Goal: Task Accomplishment & Management: Manage account settings

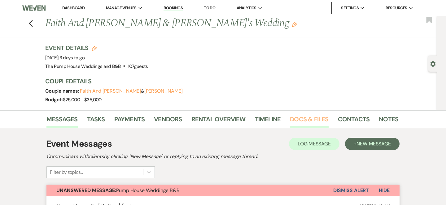
click at [314, 120] on link "Docs & Files" at bounding box center [309, 121] width 38 height 14
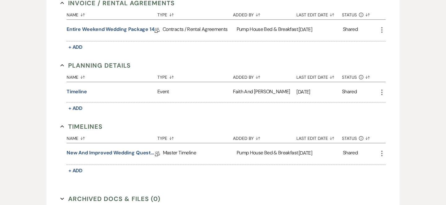
scroll to position [194, 0]
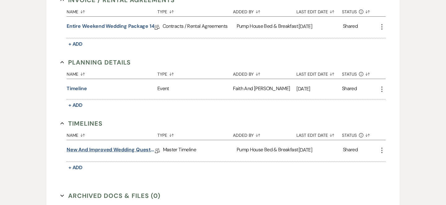
click at [125, 151] on link "New and improved Wedding Questionnaire" at bounding box center [111, 151] width 88 height 10
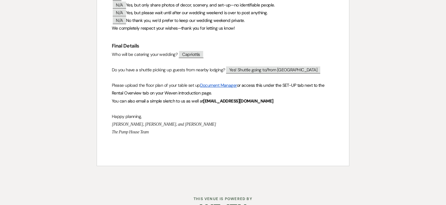
scroll to position [570, 0]
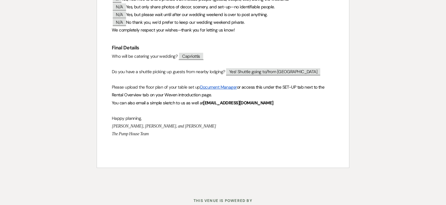
click at [220, 90] on link "Document Manager" at bounding box center [218, 87] width 37 height 6
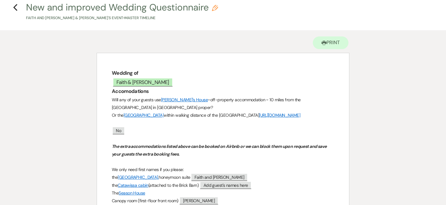
scroll to position [26, 0]
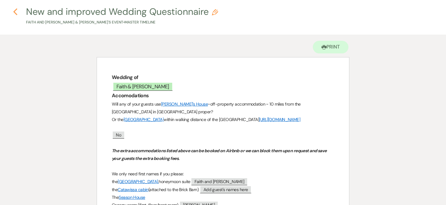
click at [14, 12] on use "button" at bounding box center [15, 11] width 4 height 7
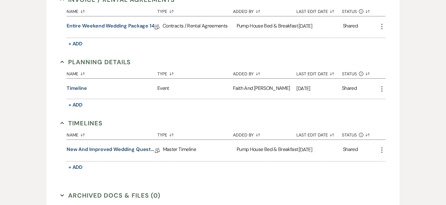
scroll to position [190, 0]
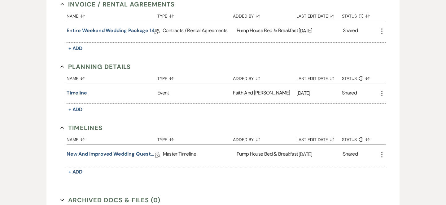
click at [76, 94] on button "Timeline" at bounding box center [77, 92] width 20 height 7
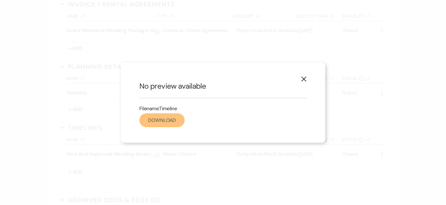
click at [157, 121] on link "Download" at bounding box center [161, 121] width 45 height 14
click at [304, 77] on icon "X" at bounding box center [304, 79] width 6 height 6
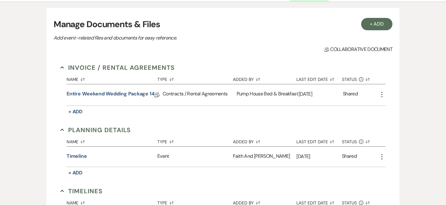
scroll to position [126, 0]
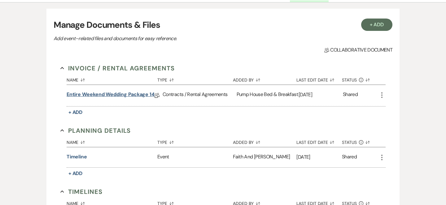
click at [149, 93] on link "Entire Weekend Wedding Package 14" at bounding box center [111, 96] width 88 height 10
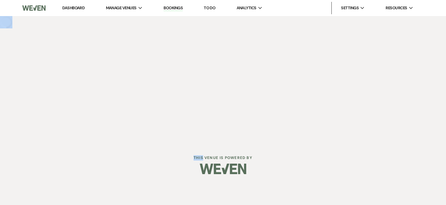
click at [149, 93] on div "Dashboard Manage Venues Expand The Pump House Weddings and B&B Bookings To Do A…" at bounding box center [223, 72] width 446 height 144
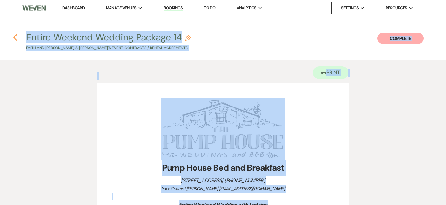
click at [17, 37] on icon "Previous" at bounding box center [15, 37] width 5 height 7
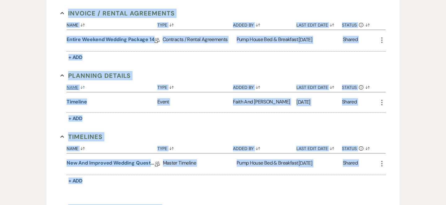
scroll to position [181, 0]
click at [106, 161] on link "New and improved Wedding Questionnaire" at bounding box center [111, 164] width 88 height 10
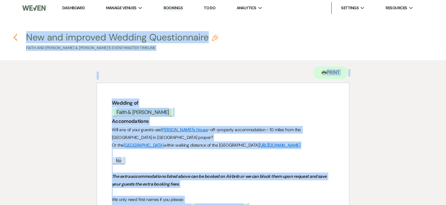
click at [17, 39] on icon "Previous" at bounding box center [15, 37] width 5 height 7
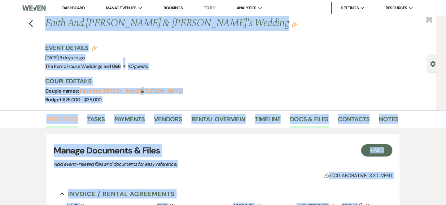
click at [67, 120] on link "Messages" at bounding box center [61, 121] width 31 height 14
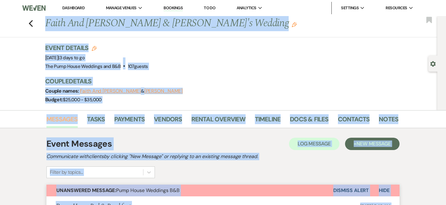
click at [65, 120] on link "Messages" at bounding box center [61, 121] width 31 height 14
click at [66, 121] on link "Messages" at bounding box center [61, 121] width 31 height 14
click at [309, 119] on link "Docs & Files" at bounding box center [309, 121] width 38 height 14
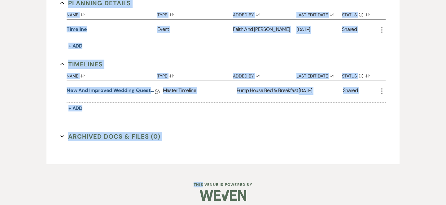
scroll to position [256, 0]
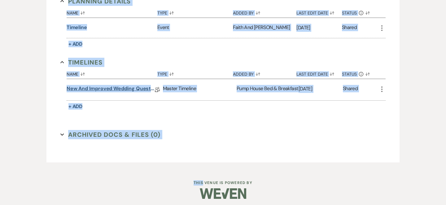
click at [115, 86] on link "New and improved Wedding Questionnaire" at bounding box center [111, 90] width 88 height 10
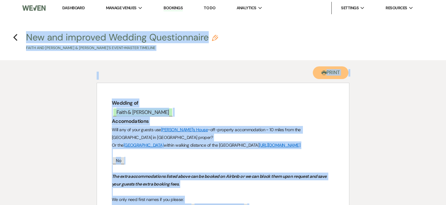
click at [337, 72] on button "Printer Print" at bounding box center [331, 73] width 36 height 13
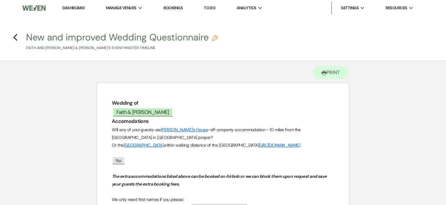
click at [18, 37] on h4 "Previous New and improved Wedding Questionnaire Pencil Faith And [PERSON_NAME] …" at bounding box center [223, 41] width 446 height 20
click at [16, 37] on icon "Previous" at bounding box center [15, 37] width 5 height 7
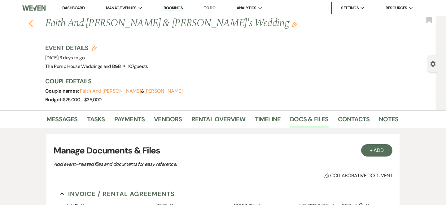
click at [30, 24] on icon "Previous" at bounding box center [30, 23] width 5 height 7
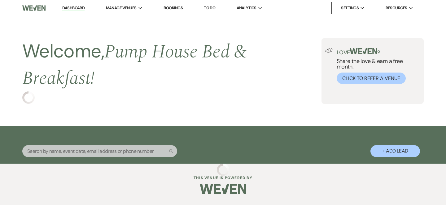
select select "7"
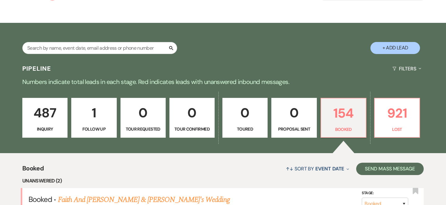
scroll to position [101, 0]
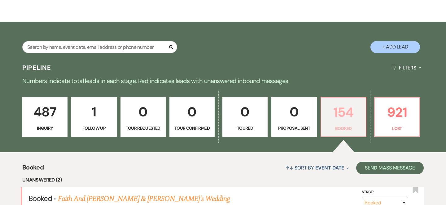
click at [345, 119] on p "154" at bounding box center [343, 112] width 37 height 21
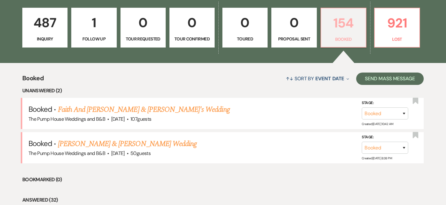
scroll to position [192, 0]
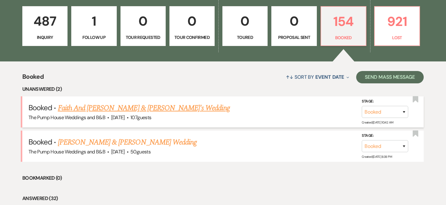
click at [121, 109] on link "Faith And [PERSON_NAME] & [PERSON_NAME]'s Wedding" at bounding box center [144, 108] width 172 height 11
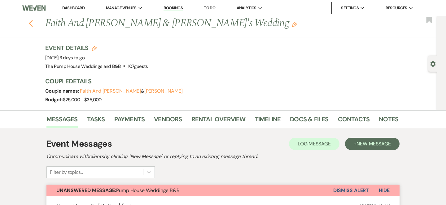
click at [30, 24] on use "button" at bounding box center [31, 23] width 4 height 7
select select "7"
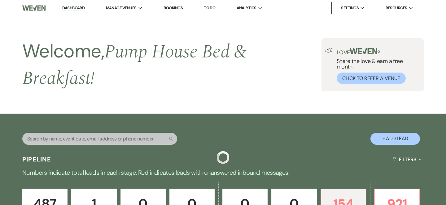
scroll to position [192, 0]
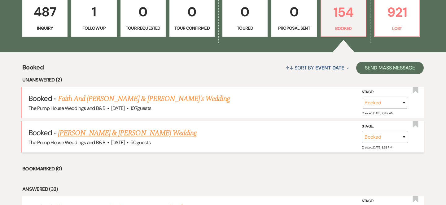
click at [91, 134] on link "[PERSON_NAME] & [PERSON_NAME] Wedding" at bounding box center [127, 133] width 139 height 11
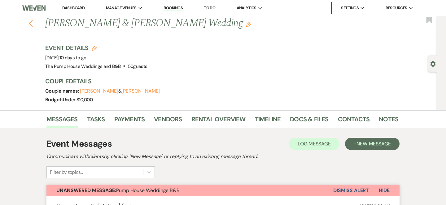
click at [33, 23] on icon "Previous" at bounding box center [30, 23] width 5 height 7
select select "7"
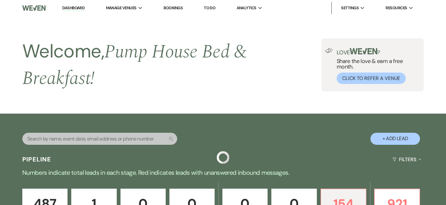
scroll to position [192, 0]
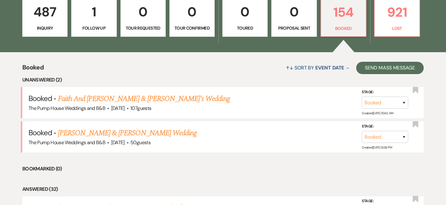
click at [33, 22] on p "487" at bounding box center [44, 12] width 37 height 21
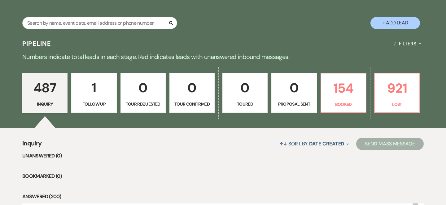
scroll to position [192, 0]
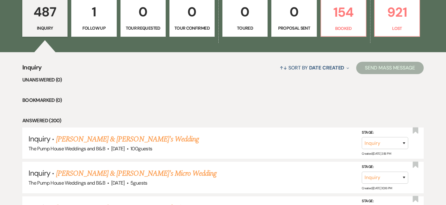
click at [34, 22] on p "487" at bounding box center [44, 12] width 37 height 21
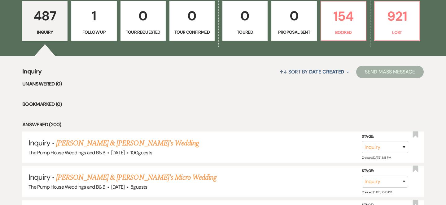
scroll to position [180, 0]
